Goal: Navigation & Orientation: Find specific page/section

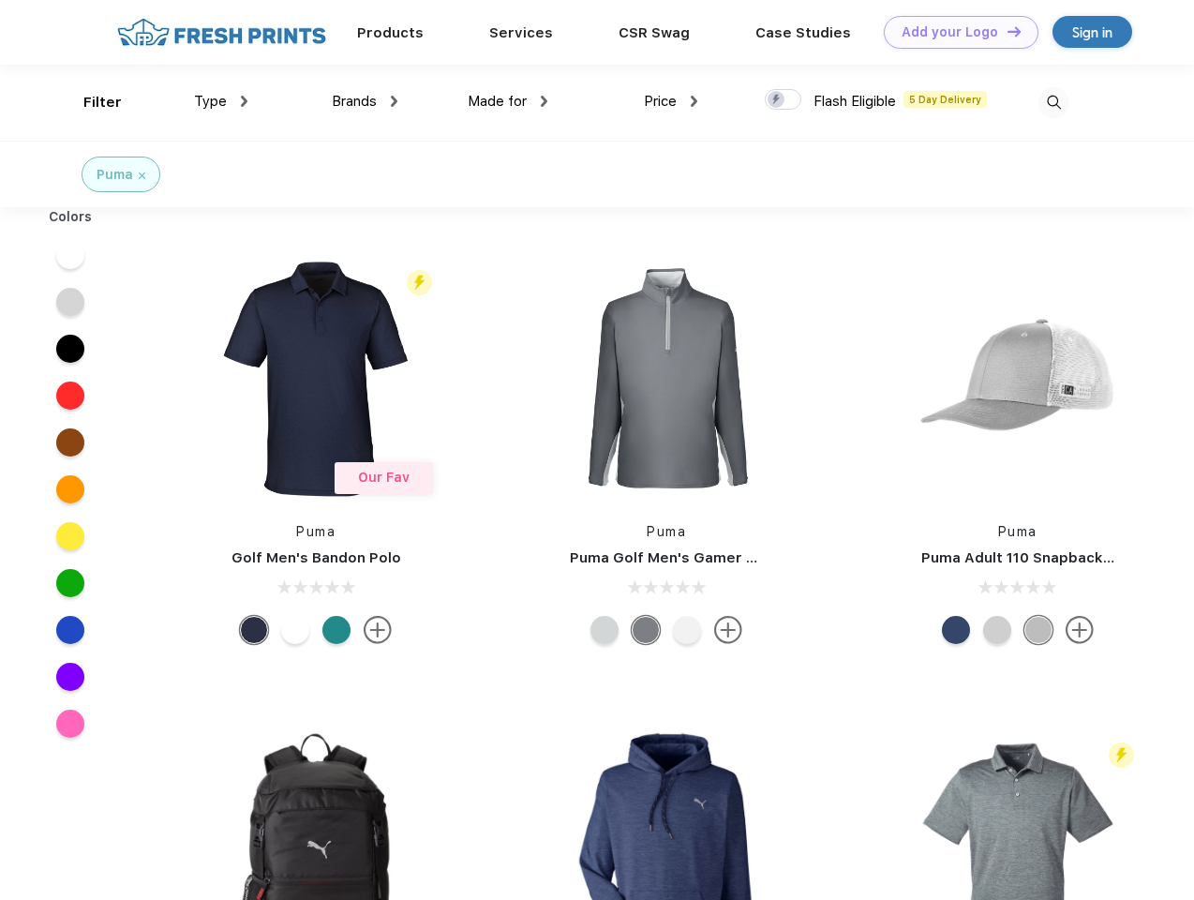
click at [954, 32] on link "Add your Logo Design Tool" at bounding box center [961, 32] width 155 height 33
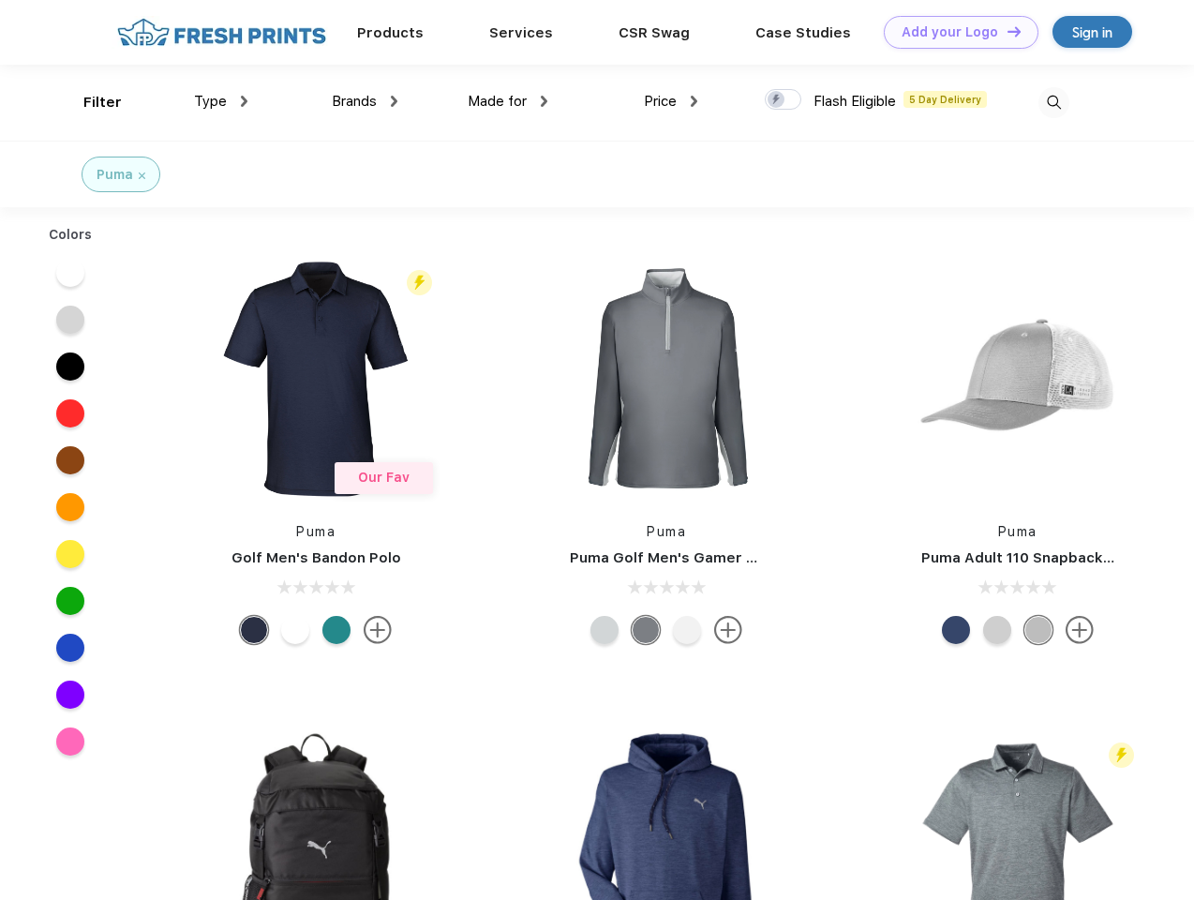
click at [0, 0] on div "Design Tool" at bounding box center [0, 0] width 0 height 0
click at [1006, 31] on link "Add your Logo Design Tool" at bounding box center [961, 32] width 155 height 33
click at [90, 102] on div "Filter" at bounding box center [102, 103] width 38 height 22
click at [221, 101] on span "Type" at bounding box center [210, 101] width 33 height 17
click at [365, 101] on span "Brands" at bounding box center [354, 101] width 45 height 17
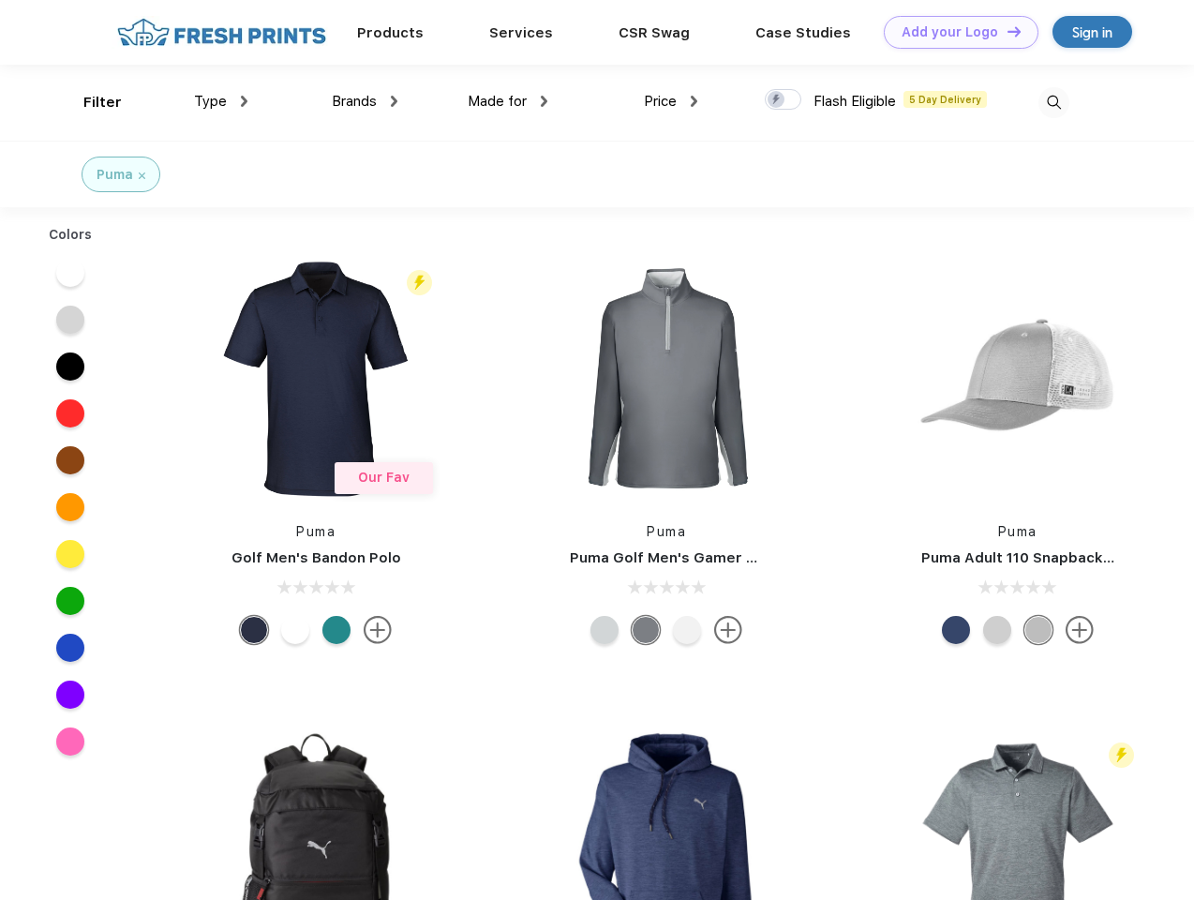
click at [508, 101] on span "Made for" at bounding box center [497, 101] width 59 height 17
click at [671, 101] on span "Price" at bounding box center [660, 101] width 33 height 17
click at [784, 100] on div at bounding box center [783, 99] width 37 height 21
click at [777, 100] on input "checkbox" at bounding box center [771, 94] width 12 height 12
click at [1054, 102] on img at bounding box center [1054, 102] width 31 height 31
